Goal: Task Accomplishment & Management: Complete application form

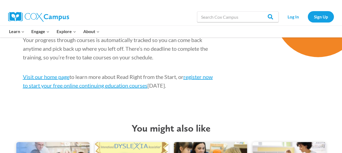
scroll to position [637, 0]
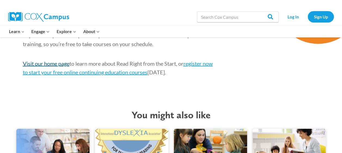
click at [48, 63] on link "Visit our home page" at bounding box center [46, 63] width 47 height 7
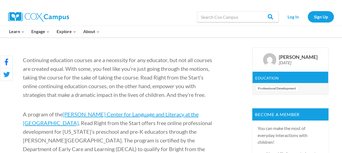
scroll to position [145, 0]
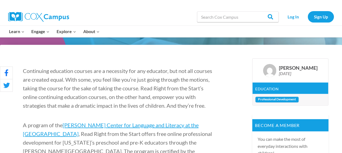
click at [282, 98] on link "Professional Development" at bounding box center [277, 100] width 44 height 6
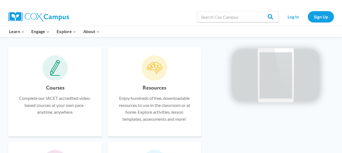
scroll to position [324, 0]
click at [57, 90] on h6 "Courses" at bounding box center [55, 88] width 18 height 9
click at [55, 63] on icon at bounding box center [55, 68] width 10 height 16
click at [55, 84] on h6 "Courses" at bounding box center [55, 88] width 18 height 9
click at [55, 89] on h6 "Courses" at bounding box center [55, 88] width 18 height 9
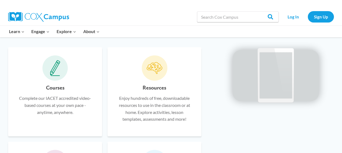
drag, startPoint x: 55, startPoint y: 72, endPoint x: 78, endPoint y: 72, distance: 22.3
click at [62, 70] on span at bounding box center [55, 68] width 26 height 26
click at [135, 90] on div "Resources Enjoy hundreds of free, downloadable resources to use in the classroo…" at bounding box center [155, 106] width 78 height 45
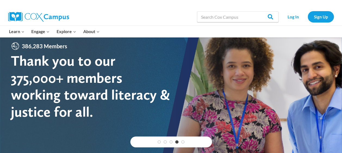
scroll to position [0, 0]
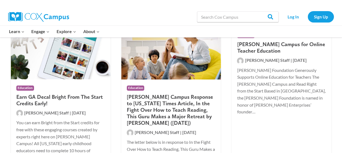
scroll to position [128, 0]
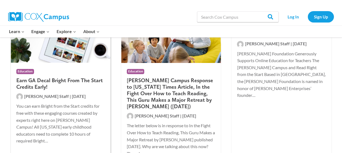
click at [63, 74] on div "Education" at bounding box center [60, 71] width 89 height 6
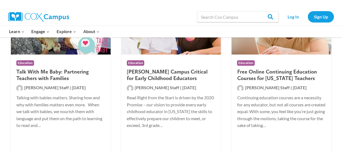
scroll to position [307, 0]
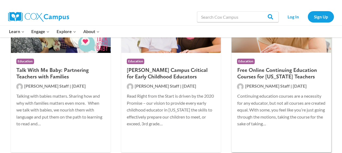
click at [288, 72] on h2 "Free Online Continuing Education Courses for Georgia Teachers" at bounding box center [281, 73] width 89 height 13
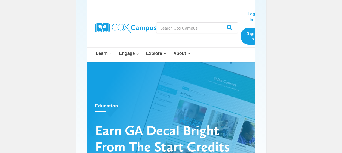
scroll to position [18, 0]
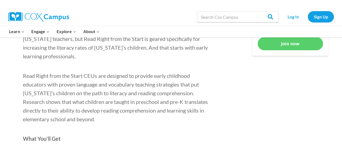
scroll to position [320, 0]
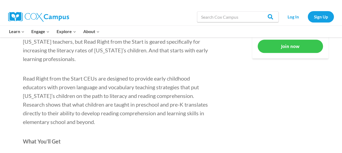
click at [291, 46] on link "Join now" at bounding box center [290, 46] width 65 height 13
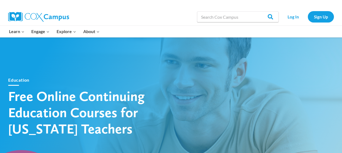
scroll to position [0, 0]
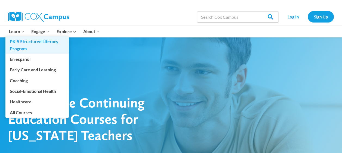
click at [24, 43] on link "PK-5 Structured Literacy Program" at bounding box center [36, 44] width 63 height 17
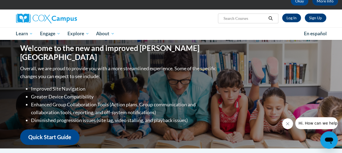
scroll to position [33, 0]
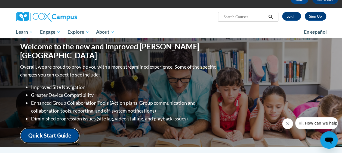
click at [59, 129] on link "Quick Start Guide" at bounding box center [49, 136] width 59 height 16
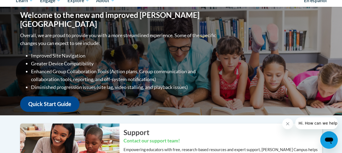
scroll to position [69, 0]
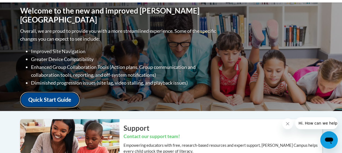
click at [41, 95] on link "Quick Start Guide" at bounding box center [49, 100] width 59 height 16
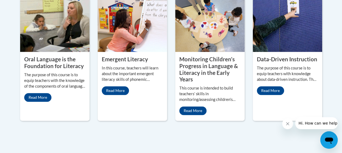
scroll to position [292, 0]
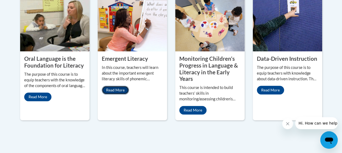
click at [112, 90] on link "Read More" at bounding box center [115, 90] width 27 height 9
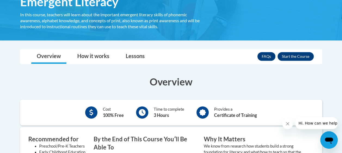
scroll to position [90, 0]
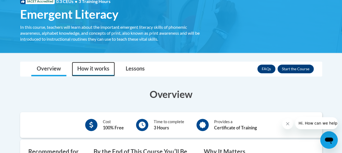
click at [96, 70] on link "How it works" at bounding box center [93, 69] width 43 height 14
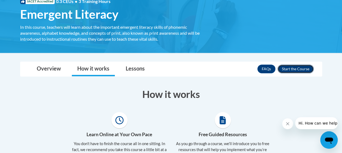
click at [294, 71] on button "Enroll" at bounding box center [295, 69] width 36 height 9
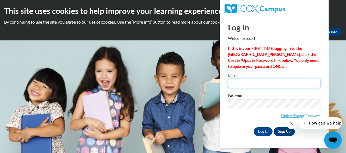
click at [270, 85] on input "Email" at bounding box center [274, 83] width 92 height 9
type input "[EMAIL_ADDRESS][DOMAIN_NAME]"
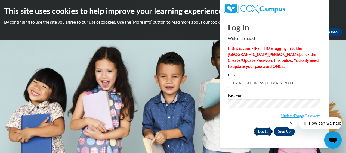
click at [262, 132] on input "Log In" at bounding box center [263, 132] width 19 height 9
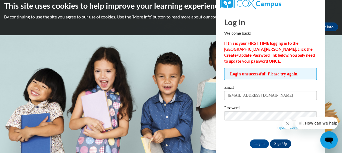
scroll to position [12, 0]
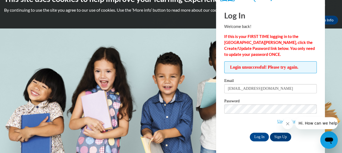
click at [288, 124] on icon "Close message from company" at bounding box center [287, 124] width 4 height 4
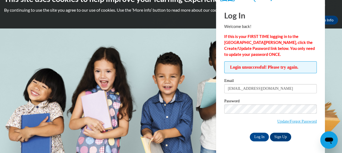
click at [187, 24] on div "Okay More Info" at bounding box center [171, 20] width 334 height 9
drag, startPoint x: 282, startPoint y: 89, endPoint x: 201, endPoint y: 102, distance: 81.6
click at [201, 102] on body "This site uses cookies to help improve your learning experience. By continuing …" at bounding box center [171, 64] width 342 height 153
type input "[EMAIL_ADDRESS][DOMAIN_NAME]"
click at [256, 134] on input "Log In" at bounding box center [259, 137] width 19 height 9
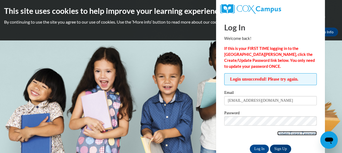
click at [291, 133] on link "Update/Forgot Password" at bounding box center [296, 133] width 39 height 4
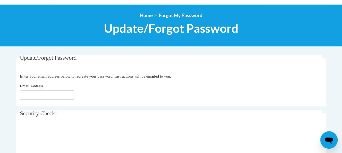
scroll to position [59, 0]
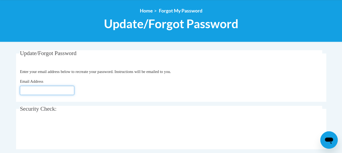
click at [58, 92] on input "Email Address" at bounding box center [47, 90] width 54 height 9
type input "[EMAIL_ADDRESS][DOMAIN_NAME]"
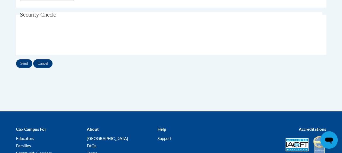
scroll to position [154, 0]
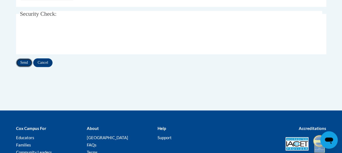
click at [24, 63] on input "Send" at bounding box center [24, 62] width 16 height 9
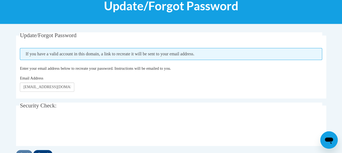
scroll to position [76, 0]
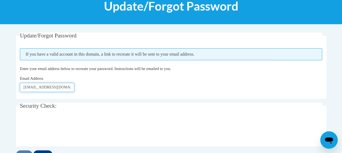
click at [69, 89] on input "bianca_nieves04@yahoo.com" at bounding box center [47, 87] width 54 height 9
click at [68, 89] on input "[EMAIL_ADDRESS][DOMAIN_NAME]" at bounding box center [47, 87] width 54 height 9
type input "b"
type input "[EMAIL_ADDRESS][DOMAIN_NAME]"
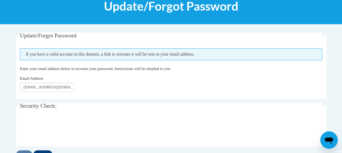
click at [136, 125] on div at bounding box center [171, 129] width 302 height 21
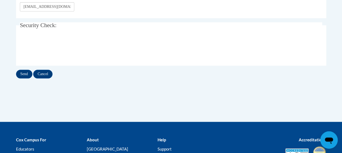
scroll to position [166, 0]
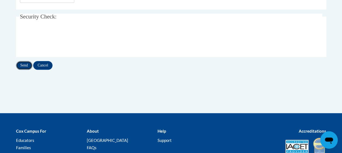
click at [26, 65] on input "Send" at bounding box center [24, 65] width 16 height 9
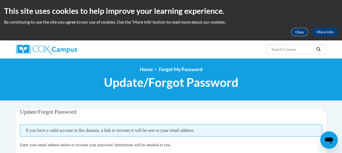
click at [302, 32] on button "Okay" at bounding box center [299, 32] width 17 height 9
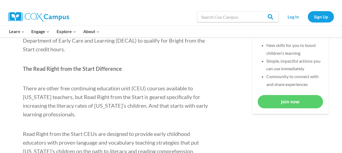
scroll to position [277, 0]
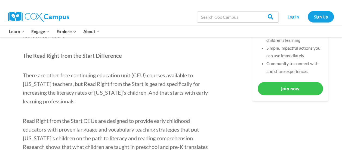
click at [293, 95] on link "Join now" at bounding box center [290, 88] width 65 height 13
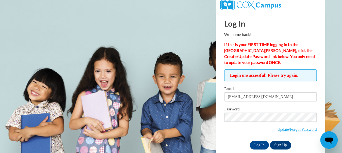
scroll to position [12, 0]
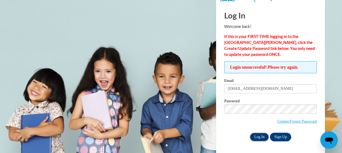
click at [253, 137] on input "Log In" at bounding box center [259, 137] width 19 height 9
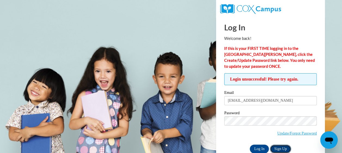
click at [278, 149] on link "Sign Up" at bounding box center [280, 149] width 21 height 9
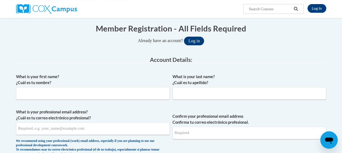
scroll to position [61, 0]
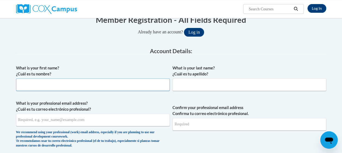
click at [121, 89] on input "What is your first name? ¿Cuál es tu nombre?" at bounding box center [93, 85] width 154 height 13
type input "[PERSON_NAME]"
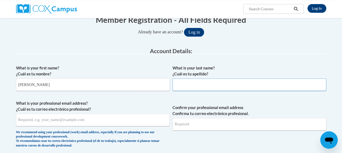
click at [189, 86] on input "What is your last name? ¿Cuál es tu apellido?" at bounding box center [249, 85] width 154 height 13
type input "[PERSON_NAME]"
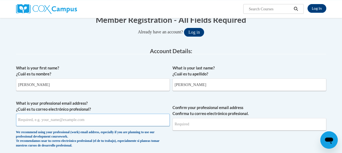
click at [102, 121] on input "What is your professional email address? ¿Cuál es tu correo electrónico profesi…" at bounding box center [93, 120] width 154 height 13
type input "[EMAIL_ADDRESS][DOMAIN_NAME]"
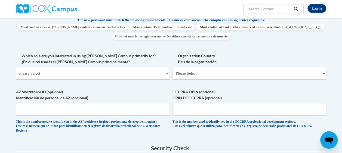
scroll to position [238, 0]
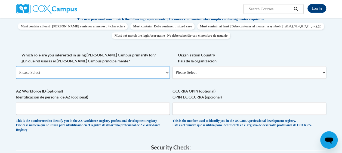
click at [164, 73] on select "Please Select College/University | Colegio/Universidad Community/Nonprofit Part…" at bounding box center [93, 72] width 154 height 13
select select "fbf2d438-af2f-41f8-98f1-81c410e29de3"
click at [16, 66] on select "Please Select College/University | Colegio/Universidad Community/Nonprofit Part…" at bounding box center [93, 72] width 154 height 13
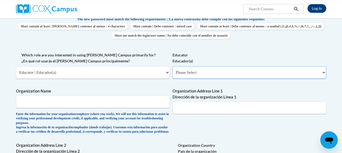
click at [312, 70] on select "Please Select Early Learning/Daycare Teacher/Family Home Care Provider | Maestr…" at bounding box center [249, 72] width 154 height 13
select select "8e40623d-54d0-45cd-9f92-5df65cd3f8cf"
click at [172, 66] on select "Please Select Early Learning/Daycare Teacher/Family Home Care Provider | Maestr…" at bounding box center [249, 72] width 154 height 13
click at [323, 72] on select "Please Select Early Learning/Daycare Teacher/Family Home Care Provider | Maestr…" at bounding box center [249, 72] width 154 height 13
click at [172, 66] on select "Please Select Early Learning/Daycare Teacher/Family Home Care Provider | Maestr…" at bounding box center [249, 72] width 154 height 13
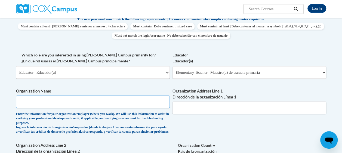
click at [84, 104] on input "Organization Name" at bounding box center [93, 102] width 154 height 13
type input "[GEOGRAPHIC_DATA] & Kindergarten"
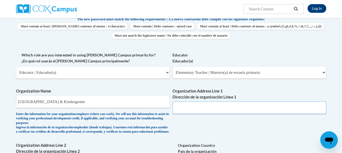
click at [192, 108] on input "Organization Address Line 1 Dirección de la organización Línea 1" at bounding box center [249, 108] width 154 height 13
type input "[STREET_ADDRESS]"
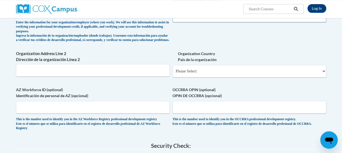
scroll to position [337, 0]
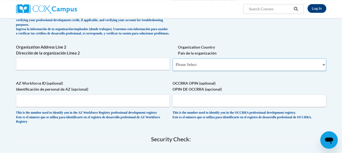
click at [221, 64] on select "Please Select [GEOGRAPHIC_DATA] | [GEOGRAPHIC_DATA] Outside of [GEOGRAPHIC_DATA…" at bounding box center [249, 64] width 154 height 13
select select "ad49bcad-a171-4b2e-b99c-48b446064914"
click at [172, 63] on select "Please Select [GEOGRAPHIC_DATA] | [GEOGRAPHIC_DATA] Outside of [GEOGRAPHIC_DATA…" at bounding box center [249, 64] width 154 height 13
select select
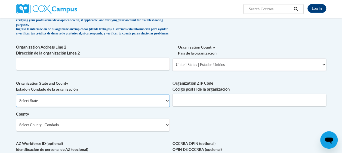
click at [112, 107] on select "Select State [US_STATE] [US_STATE] [US_STATE] [US_STATE] [US_STATE] [US_STATE] …" at bounding box center [93, 101] width 154 height 13
select select "[US_STATE]"
click at [16, 99] on select "Select State [US_STATE] [US_STATE] [US_STATE] [US_STATE] [US_STATE] [US_STATE] …" at bounding box center [93, 101] width 154 height 13
click at [188, 100] on input "Organization ZIP Code Código postal de la organización" at bounding box center [249, 100] width 154 height 13
type input "30078"
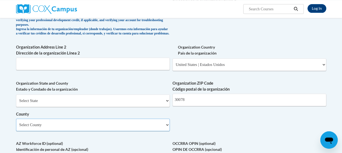
click at [154, 130] on select "Select County Appling [PERSON_NAME] [PERSON_NAME] [PERSON_NAME] [PERSON_NAME] B…" at bounding box center [93, 125] width 154 height 13
click at [71, 131] on select "Select County Appling Atkinson Bacon Baker Baldwin Banks Barrow Bartow Ben Hill…" at bounding box center [93, 125] width 154 height 13
click at [71, 126] on select "Select County Appling Atkinson Bacon Baker Baldwin Banks Barrow Bartow Ben Hill…" at bounding box center [93, 125] width 154 height 13
select select "Gwinnett"
click at [16, 123] on select "Select County Appling Atkinson Bacon Baker Baldwin Banks Barrow Bartow Ben Hill…" at bounding box center [93, 125] width 154 height 13
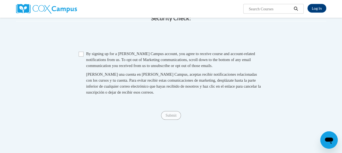
scroll to position [527, 0]
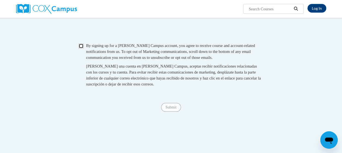
click at [82, 49] on input "Checkbox" at bounding box center [81, 46] width 5 height 5
checkbox input "true"
click at [172, 112] on input "Submit" at bounding box center [171, 107] width 20 height 9
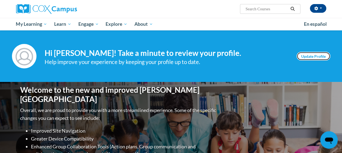
click at [319, 57] on link "Update Profile" at bounding box center [314, 56] width 34 height 9
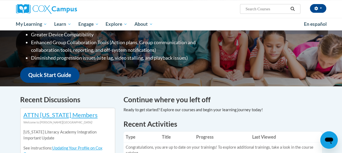
scroll to position [108, 0]
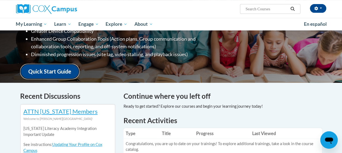
click at [51, 67] on link "Quick Start Guide" at bounding box center [49, 72] width 59 height 16
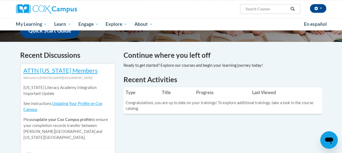
scroll to position [169, 0]
